Goal: Task Accomplishment & Management: Use online tool/utility

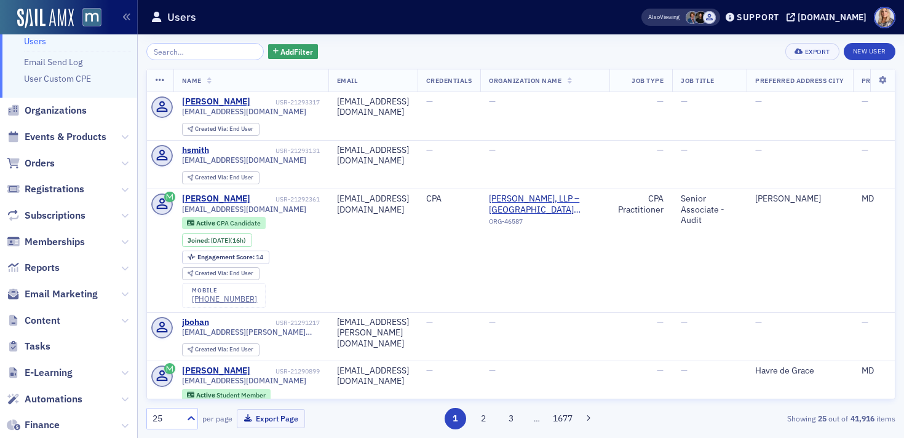
scroll to position [38, 0]
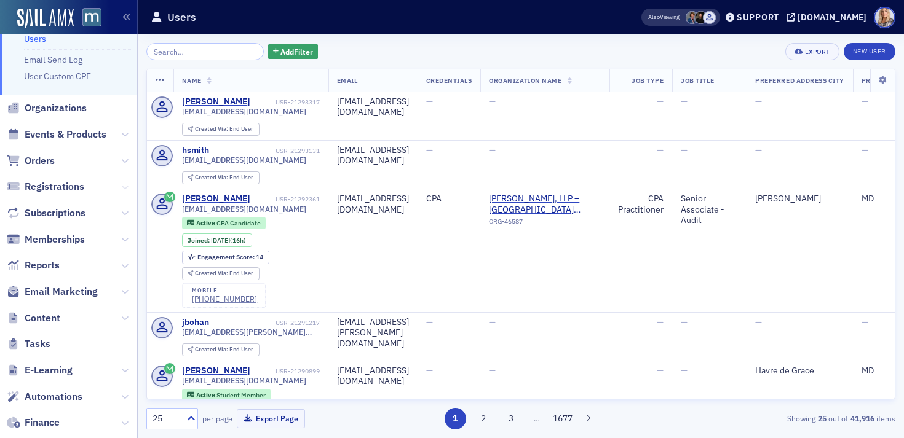
click at [124, 188] on icon at bounding box center [124, 187] width 7 height 7
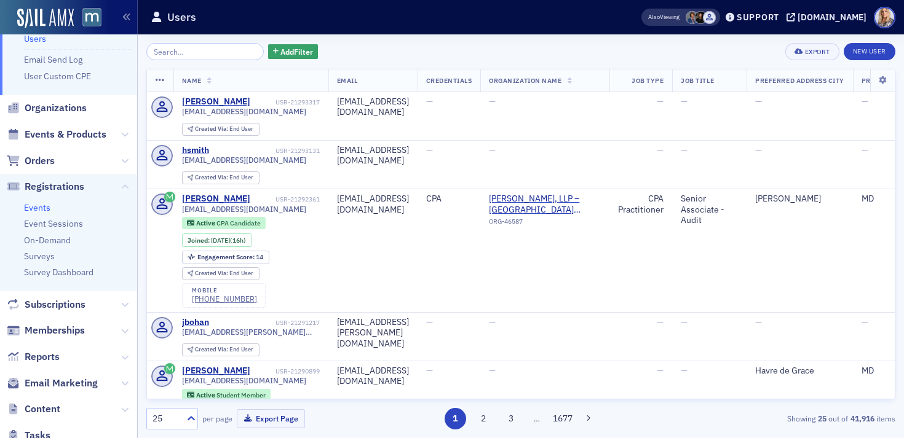
click at [35, 209] on link "Events" at bounding box center [37, 207] width 26 height 11
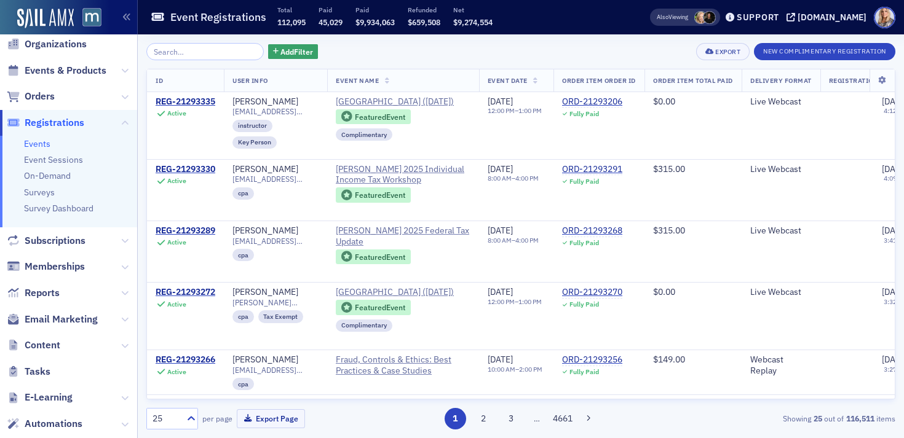
click at [215, 66] on div "Add Filter Export New Complimentary Registration ID User Info Event Name Event …" at bounding box center [520, 236] width 749 height 387
click at [835, 20] on div "[DOMAIN_NAME]" at bounding box center [831, 17] width 69 height 11
click at [173, 51] on input "search" at bounding box center [204, 51] width 117 height 17
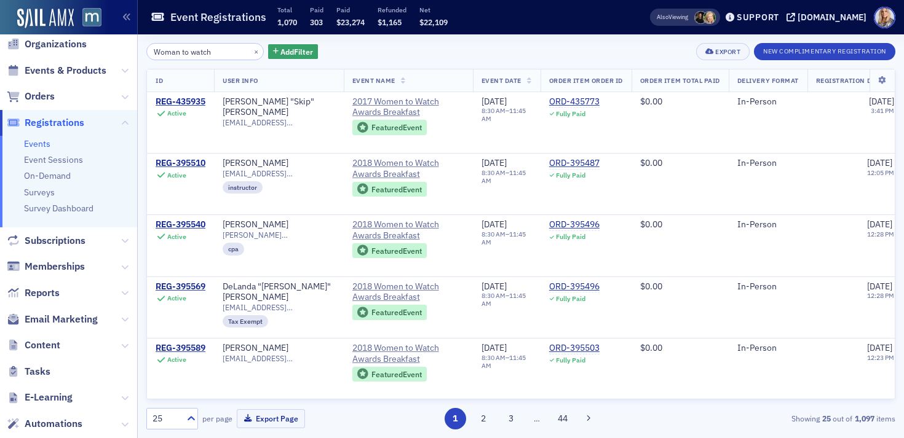
click at [366, 76] on span "Event Name" at bounding box center [373, 80] width 43 height 9
click at [367, 80] on span "Event Name" at bounding box center [373, 80] width 43 height 9
click at [216, 51] on input "Woman to watch" at bounding box center [204, 51] width 117 height 17
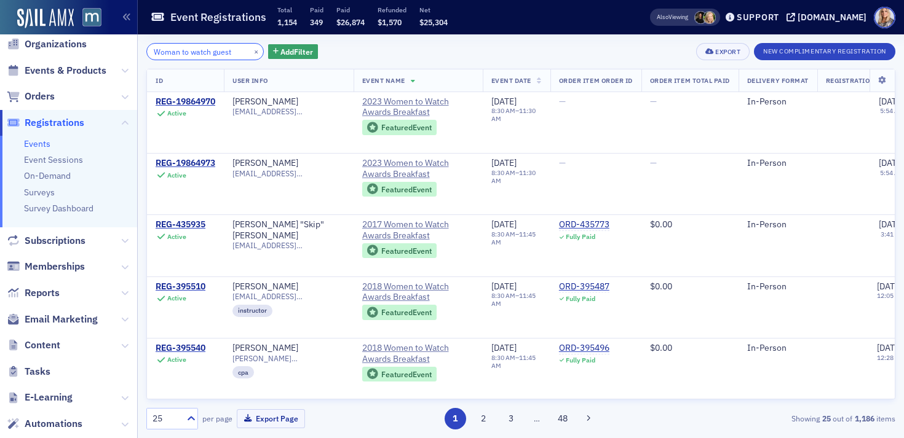
click at [152, 52] on input "Woman to watch guest" at bounding box center [204, 51] width 117 height 17
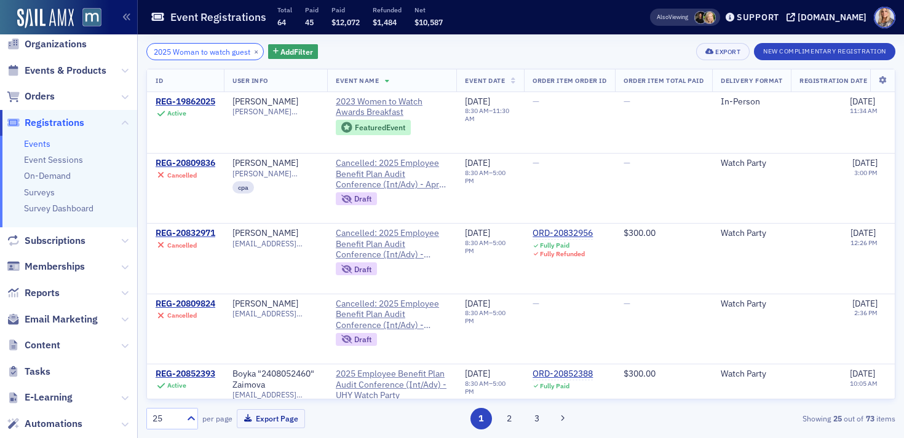
scroll to position [0, 16]
drag, startPoint x: 173, startPoint y: 50, endPoint x: 261, endPoint y: 58, distance: 88.2
click at [261, 58] on div "2025 Woman to watch guest × Add Filter" at bounding box center [232, 51] width 172 height 17
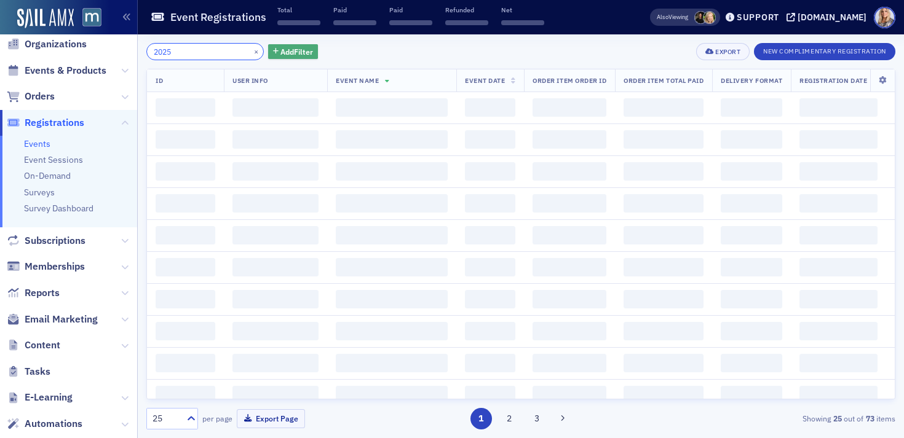
scroll to position [0, 0]
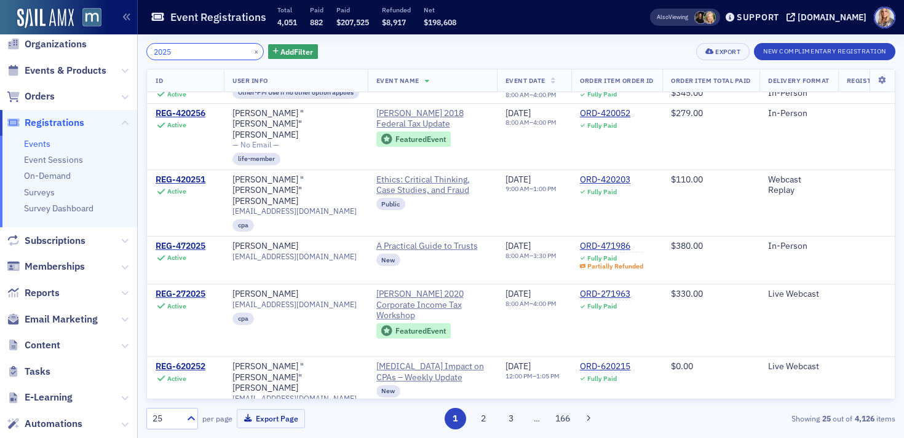
scroll to position [362, 0]
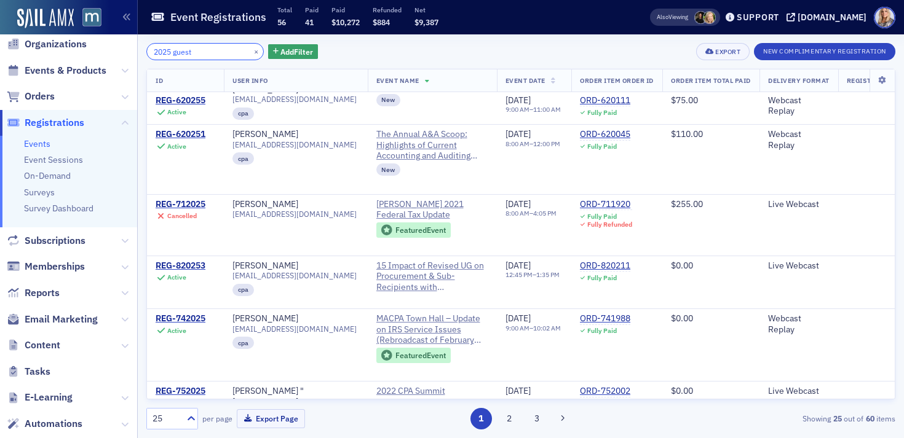
scroll to position [1022, 0]
drag, startPoint x: 173, startPoint y: 53, endPoint x: 210, endPoint y: 51, distance: 36.9
click at [210, 51] on input "2025 guest" at bounding box center [204, 51] width 117 height 17
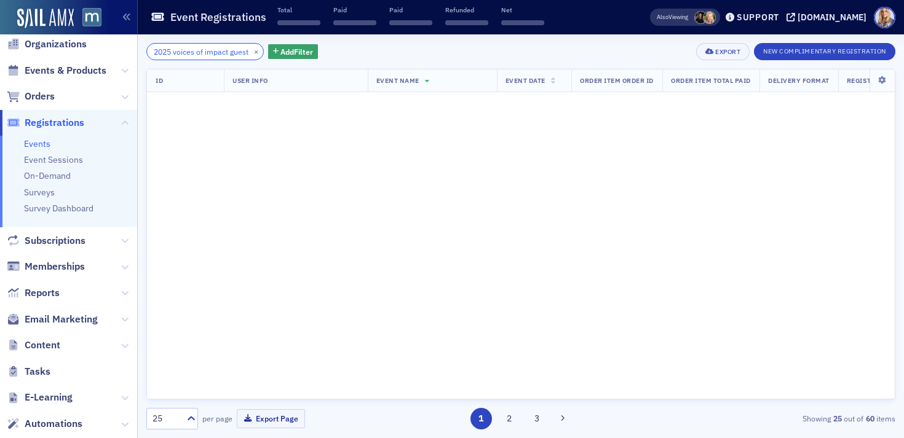
scroll to position [0, 14]
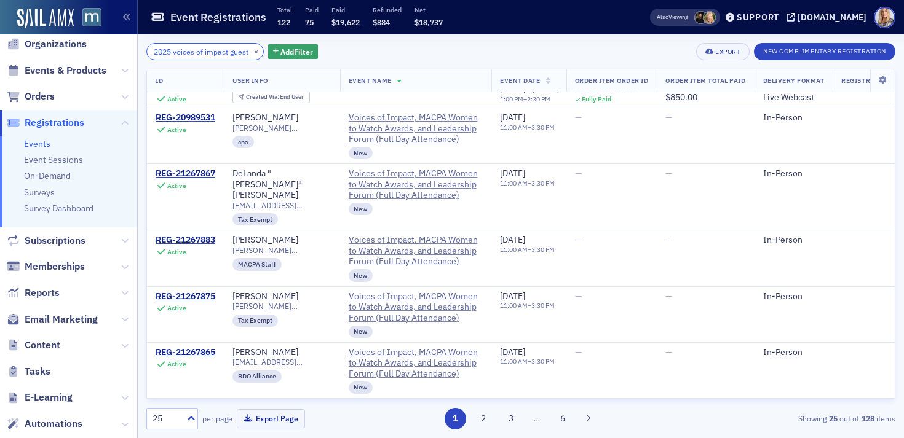
scroll to position [728, 0]
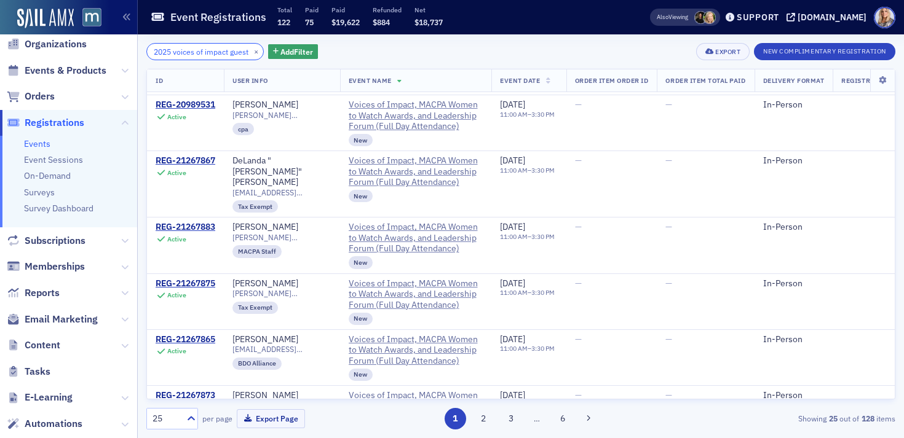
click at [159, 50] on input "2025 voices of impact guest" at bounding box center [204, 51] width 117 height 17
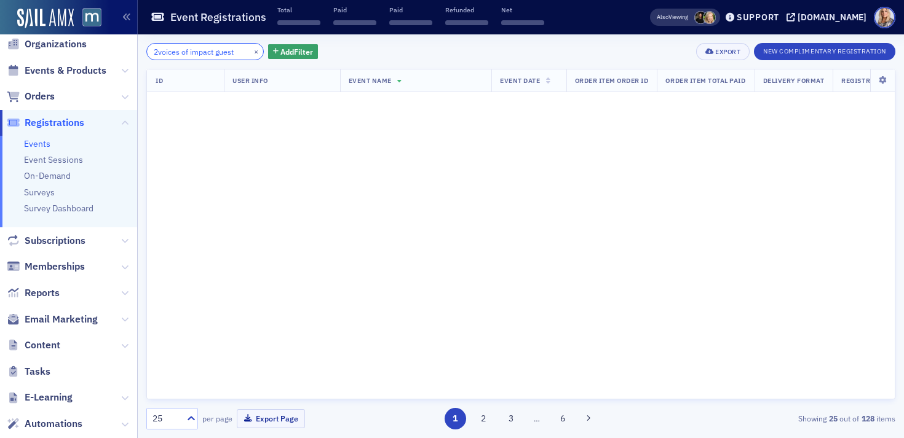
scroll to position [0, 0]
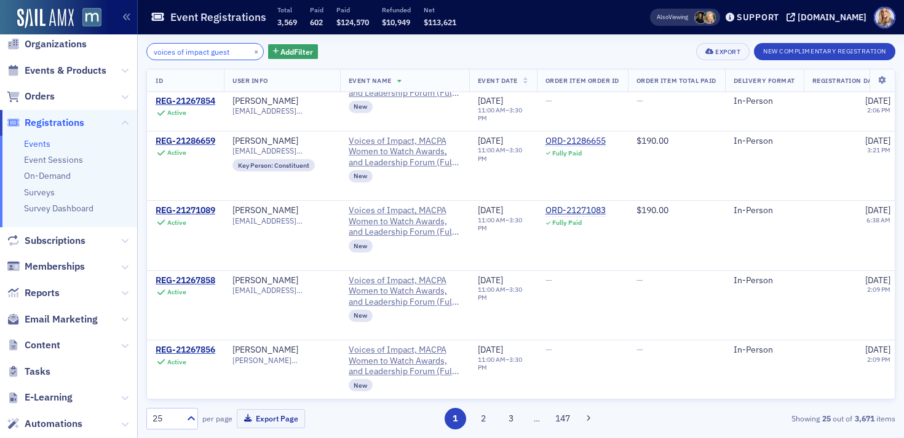
scroll to position [1435, 0]
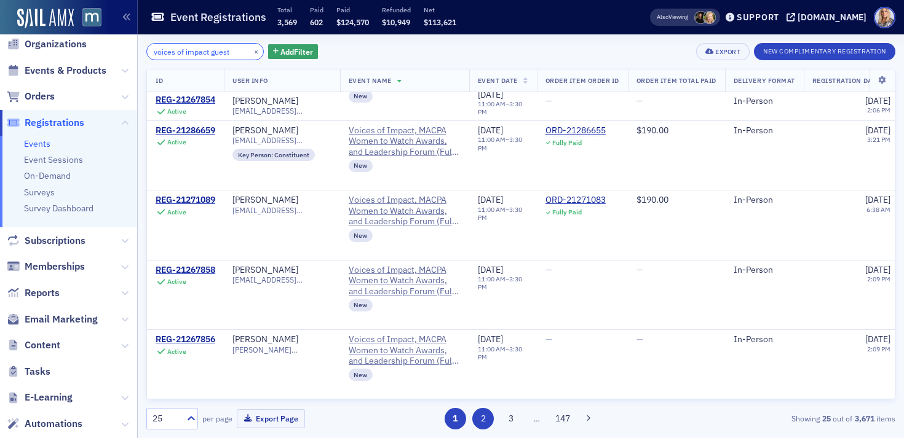
type input "voices of impact guest"
click at [486, 424] on button "2" at bounding box center [483, 419] width 22 height 22
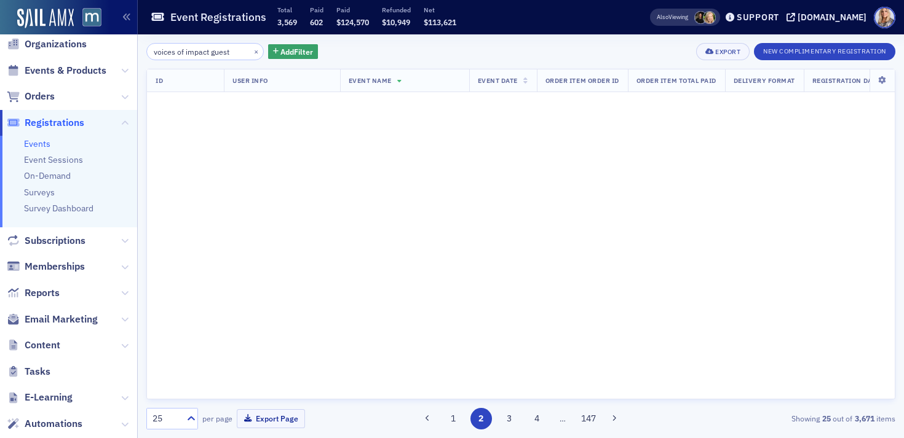
scroll to position [0, 0]
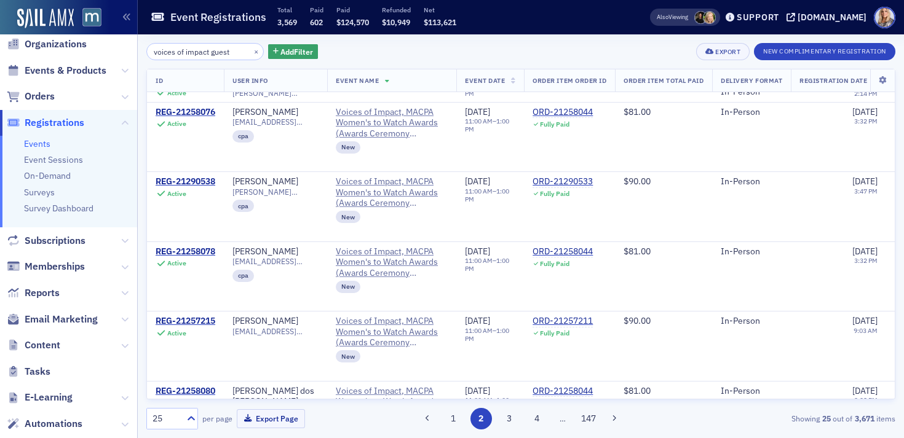
scroll to position [1106, 0]
click at [200, 319] on div "REG-21257215" at bounding box center [186, 320] width 60 height 11
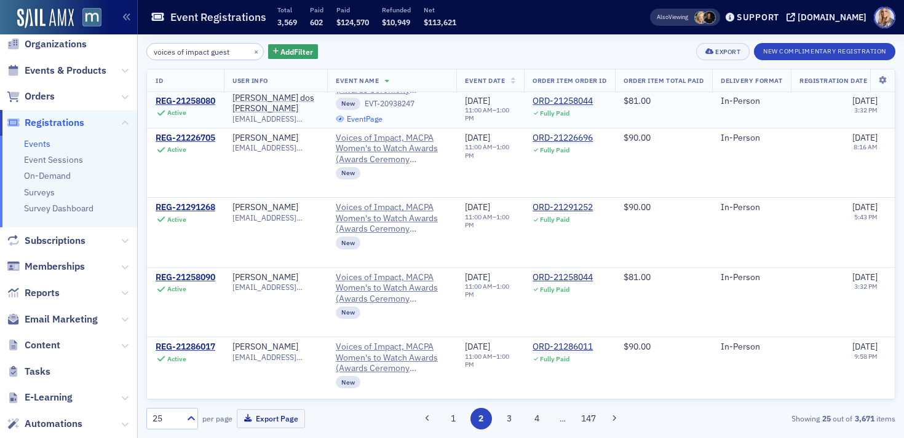
scroll to position [1435, 0]
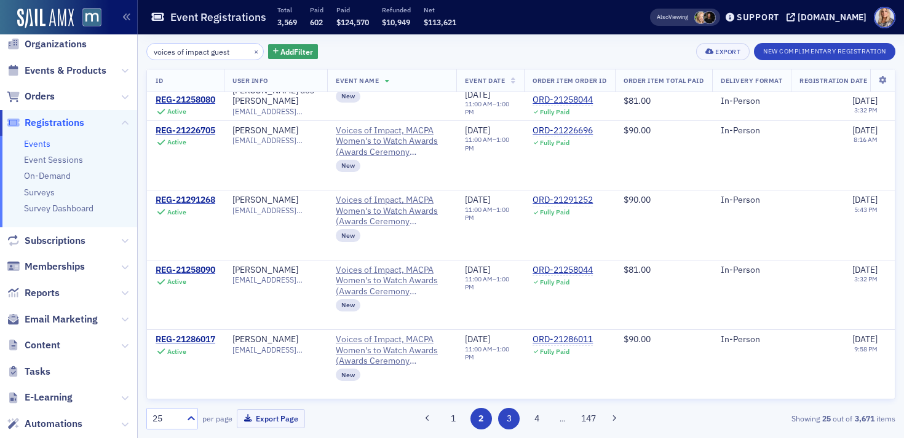
click at [508, 422] on button "3" at bounding box center [509, 419] width 22 height 22
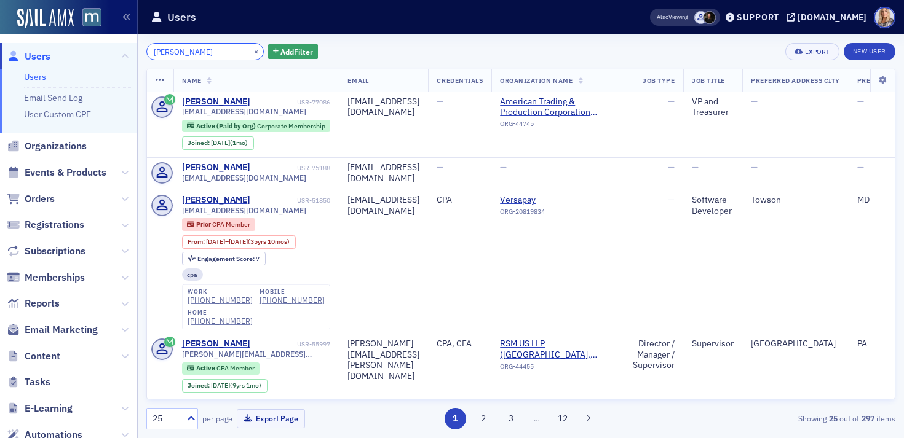
drag, startPoint x: 219, startPoint y: 49, endPoint x: 106, endPoint y: 41, distance: 113.4
click at [106, 41] on div "Users Users Email Send Log User Custom CPE Organizations Events & Products Orde…" at bounding box center [452, 219] width 904 height 438
paste input "Jennifer Peterson"
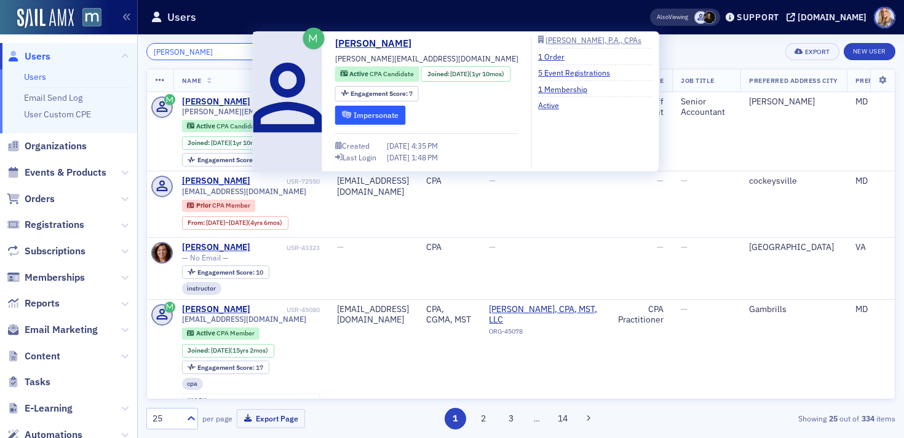
type input "Jennifer Peterson"
click at [392, 114] on button "Impersonate" at bounding box center [370, 115] width 71 height 19
